Goal: Complete application form

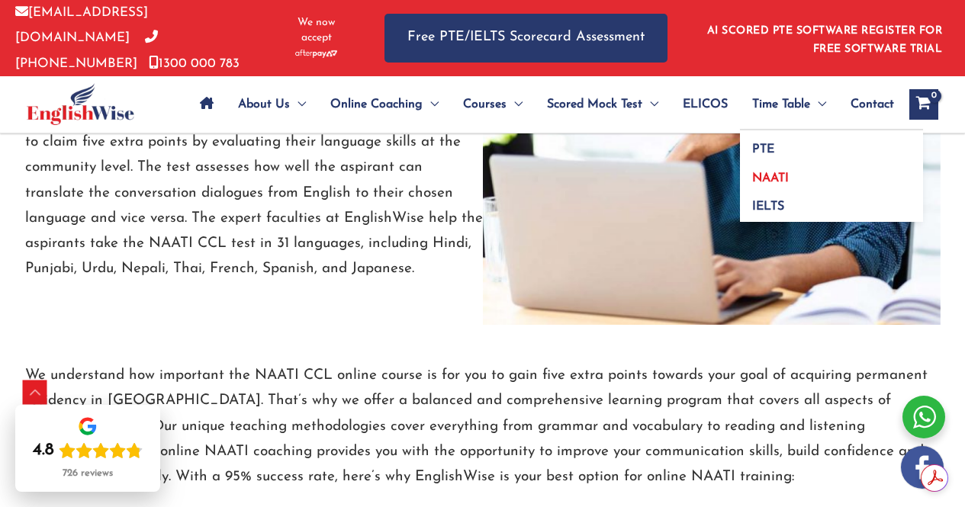
click at [765, 172] on span "NAATI" at bounding box center [770, 178] width 37 height 12
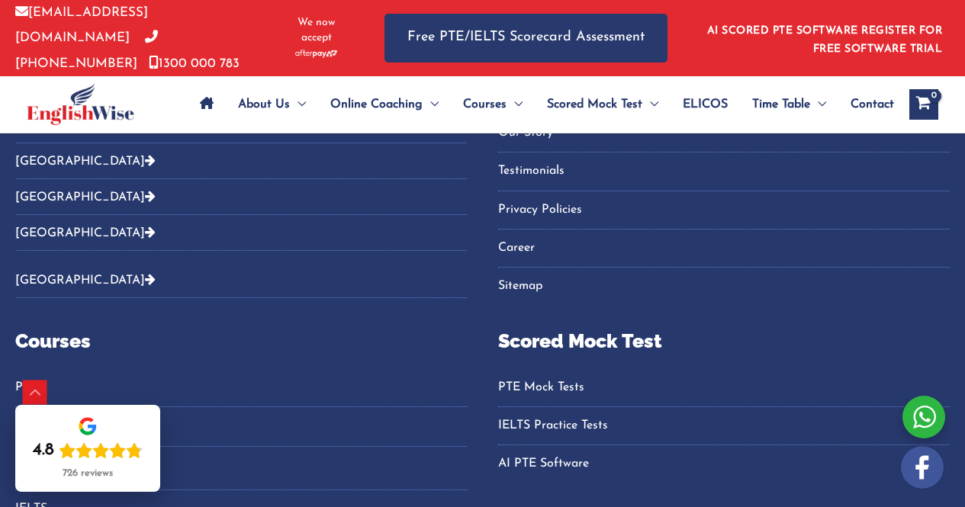
scroll to position [1876, 0]
click at [868, 97] on span "Contact" at bounding box center [872, 104] width 43 height 53
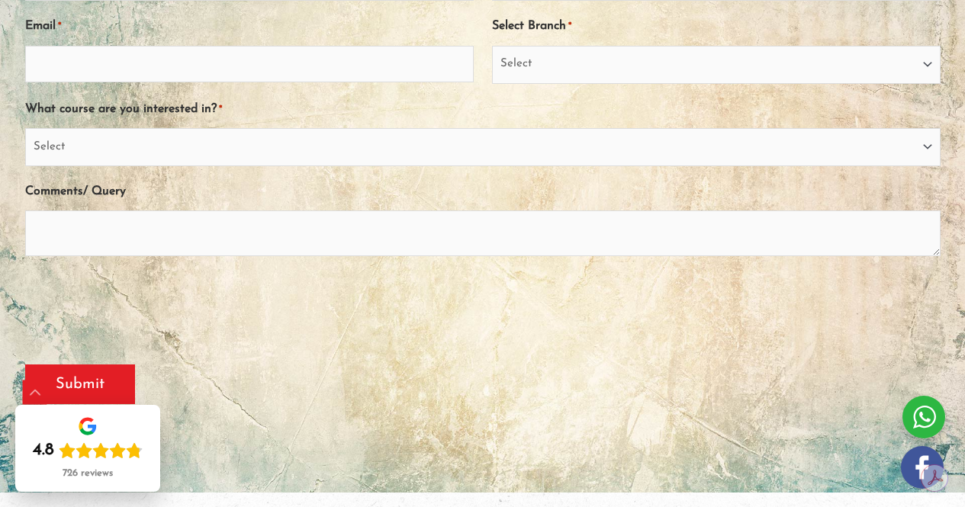
scroll to position [90, 0]
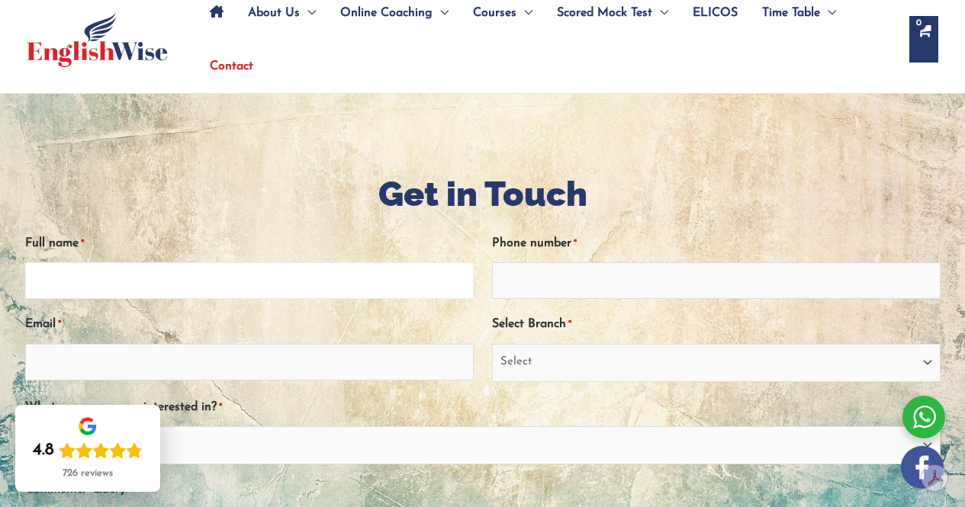
click at [388, 267] on input "Full name *" at bounding box center [249, 280] width 449 height 37
type input "Pranshu Datta"
type input "0450174502"
click at [230, 366] on input "Email *" at bounding box center [249, 362] width 449 height 37
type input "pranshu.d25@gmail.com"
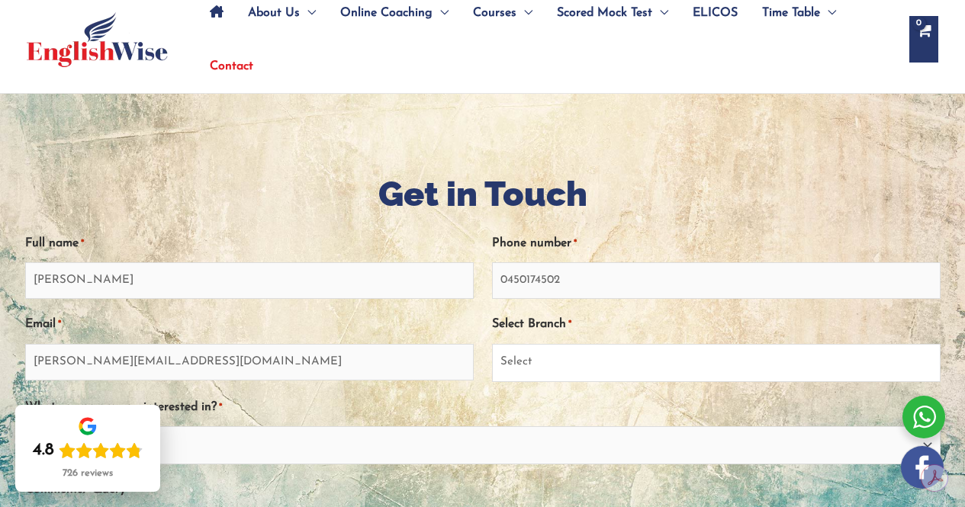
click at [575, 354] on select "Select Sydney City Center Sydney Parramatta EnglishWise Global Brisbane Gold Co…" at bounding box center [716, 363] width 449 height 38
select select "EnglishWise Global Brisbane"
click at [492, 344] on select "Select Sydney City Center Sydney Parramatta EnglishWise Global Brisbane Gold Co…" at bounding box center [716, 363] width 449 height 38
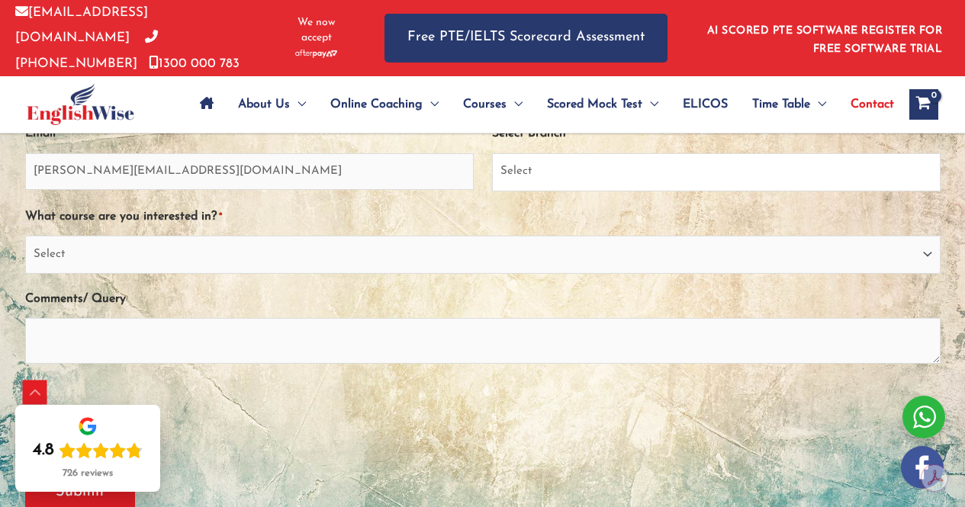
scroll to position [282, 0]
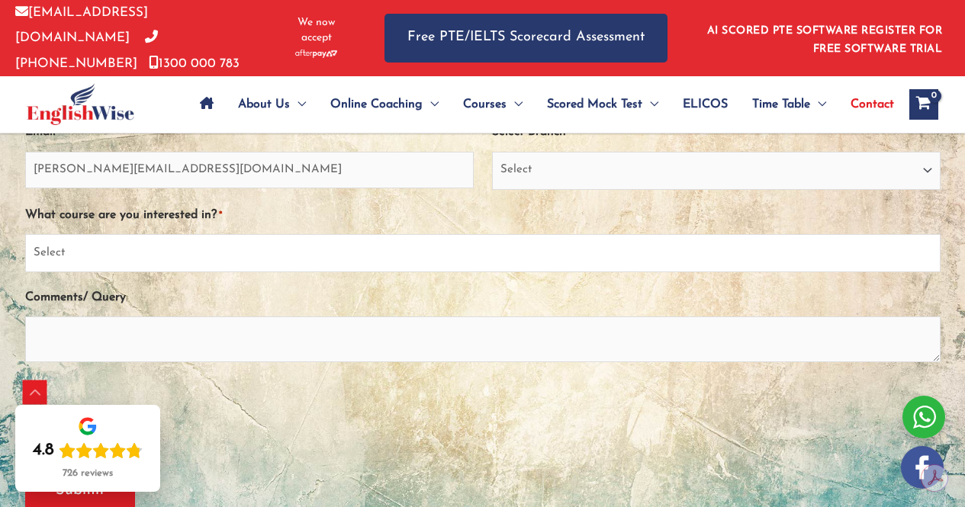
click at [442, 254] on select "Select PTE NAATI IELTS OET General English" at bounding box center [482, 253] width 915 height 38
select select "NAATI"
click at [25, 234] on select "Select PTE NAATI IELTS OET General English" at bounding box center [482, 253] width 915 height 38
click at [207, 333] on textarea "Comments/ Query" at bounding box center [482, 340] width 915 height 46
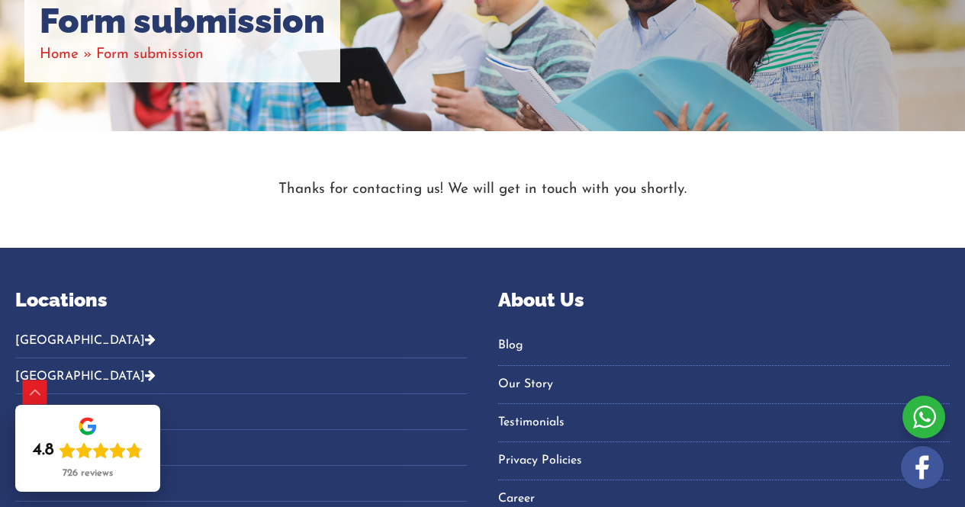
scroll to position [248, 0]
